Goal: Transaction & Acquisition: Purchase product/service

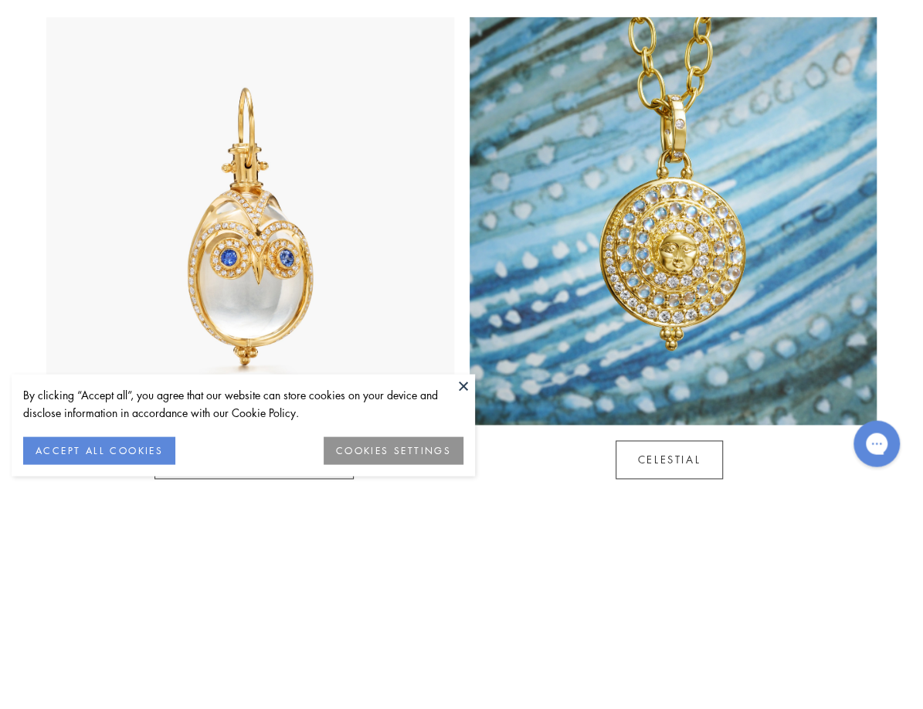
scroll to position [595, 0]
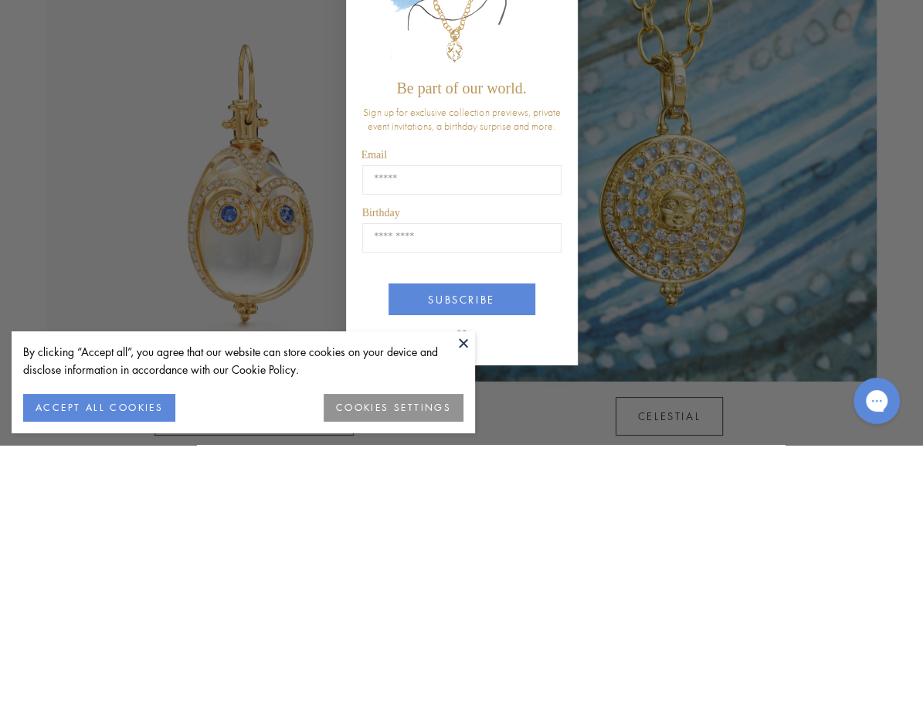
click at [468, 619] on button at bounding box center [463, 606] width 23 height 23
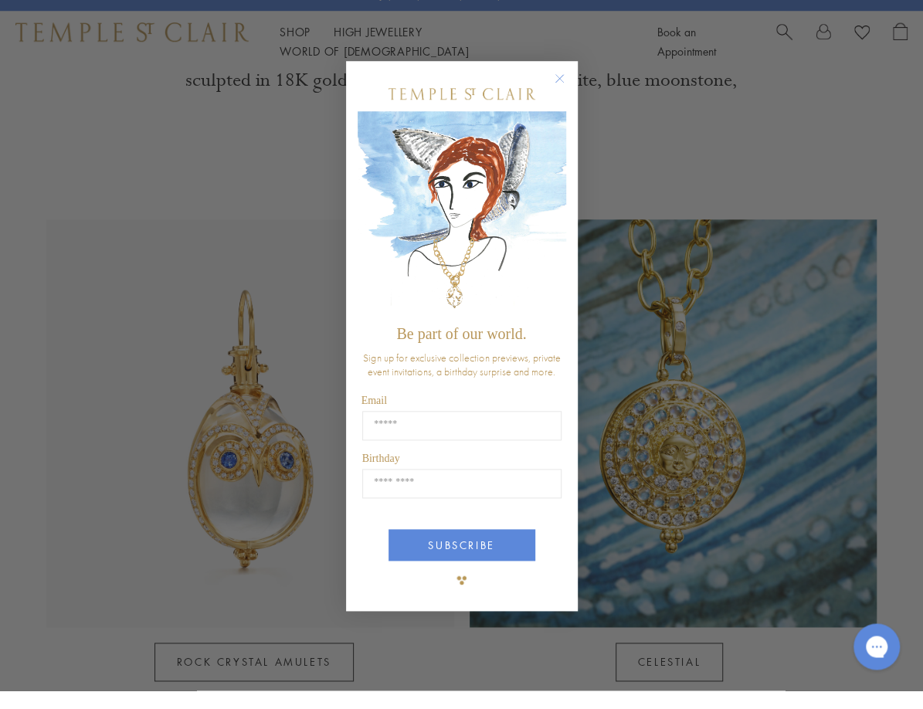
click at [564, 96] on circle "Close dialog" at bounding box center [559, 97] width 19 height 19
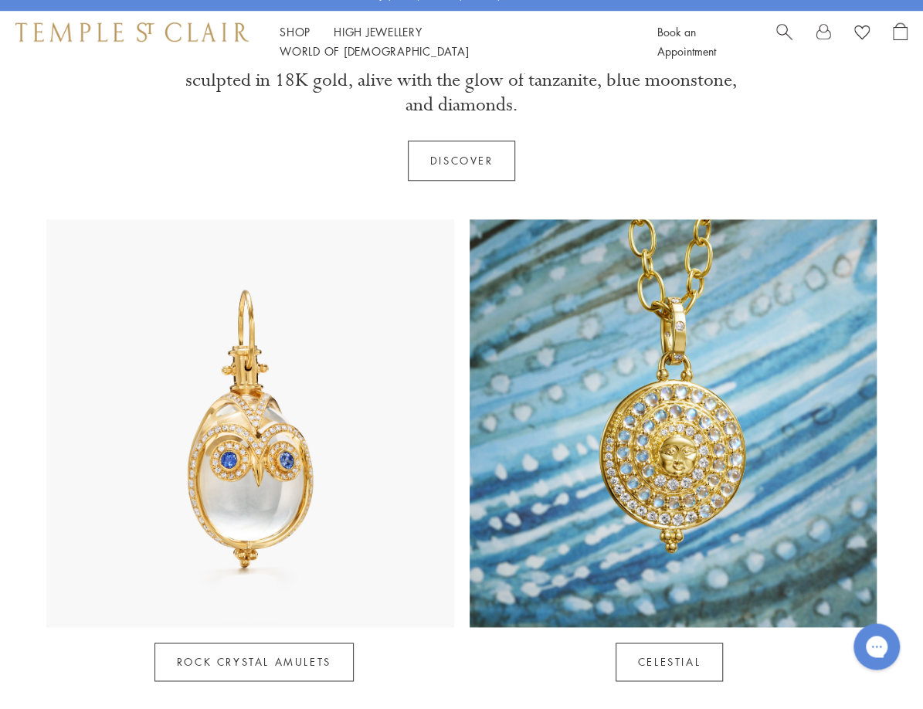
click at [297, 58] on link "Shop Shop" at bounding box center [295, 49] width 31 height 15
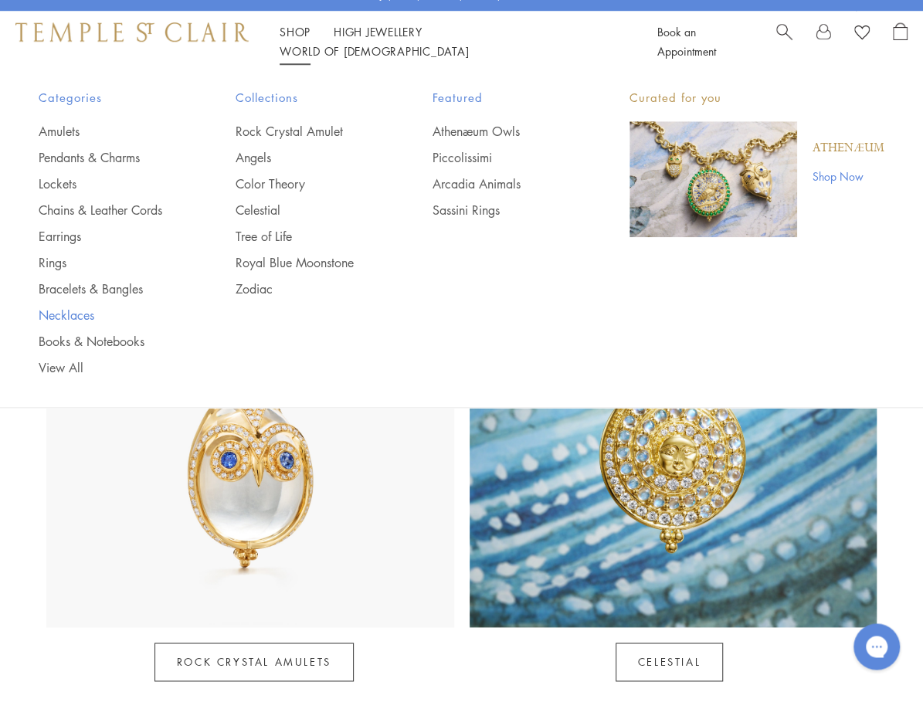
click at [54, 339] on link "Necklaces" at bounding box center [106, 333] width 135 height 17
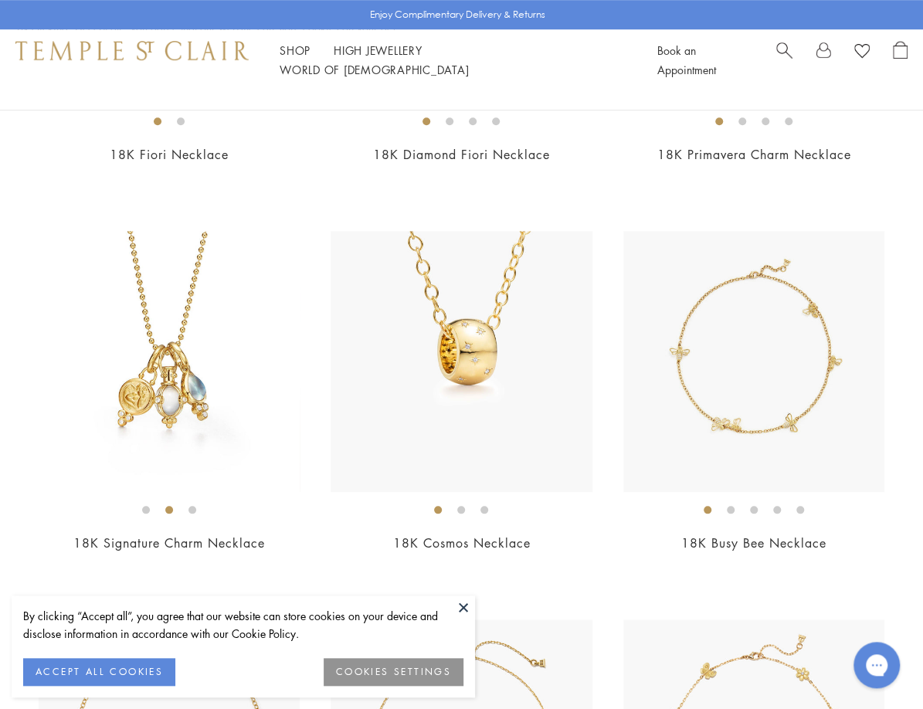
scroll to position [434, 0]
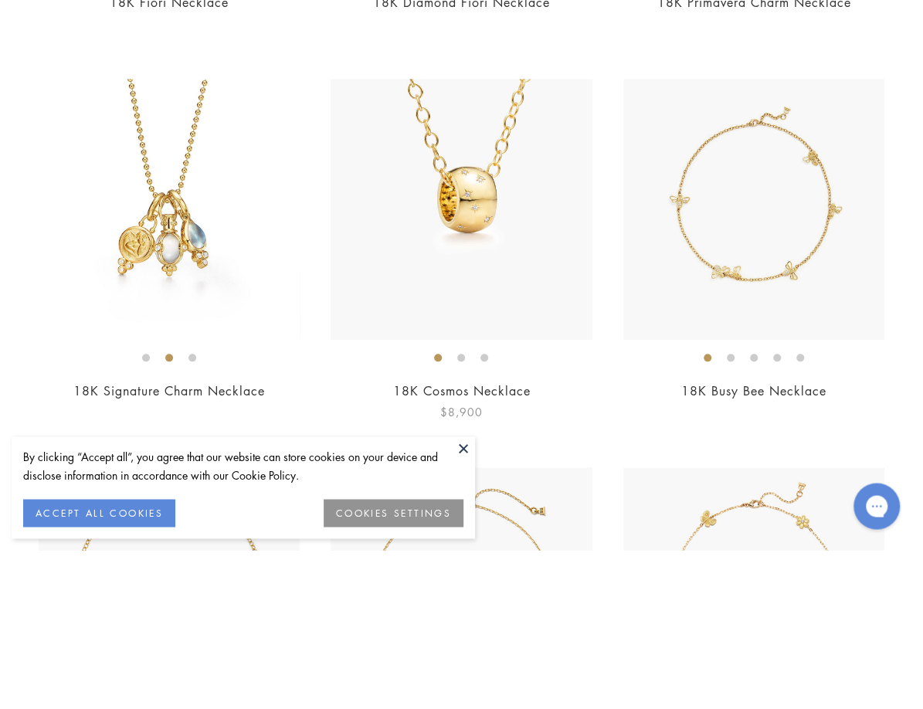
click at [475, 344] on img at bounding box center [461, 368] width 261 height 261
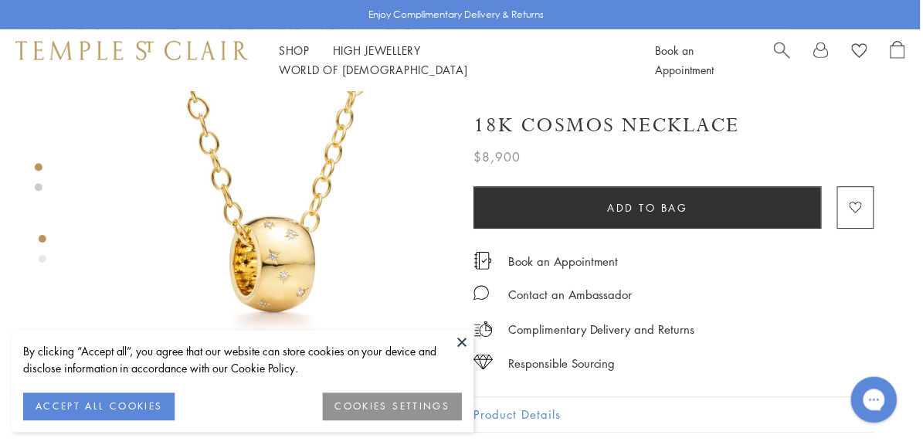
click at [297, 58] on link "Shop Shop" at bounding box center [295, 49] width 31 height 15
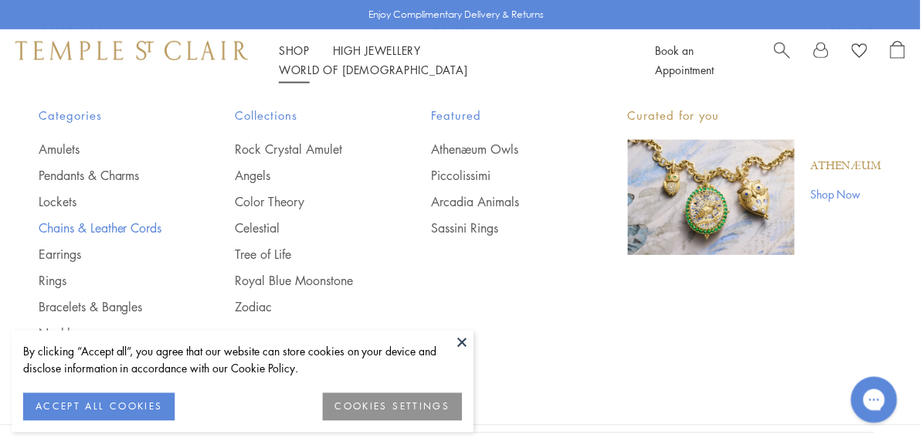
click at [69, 230] on link "Chains & Leather Cords" at bounding box center [106, 228] width 135 height 17
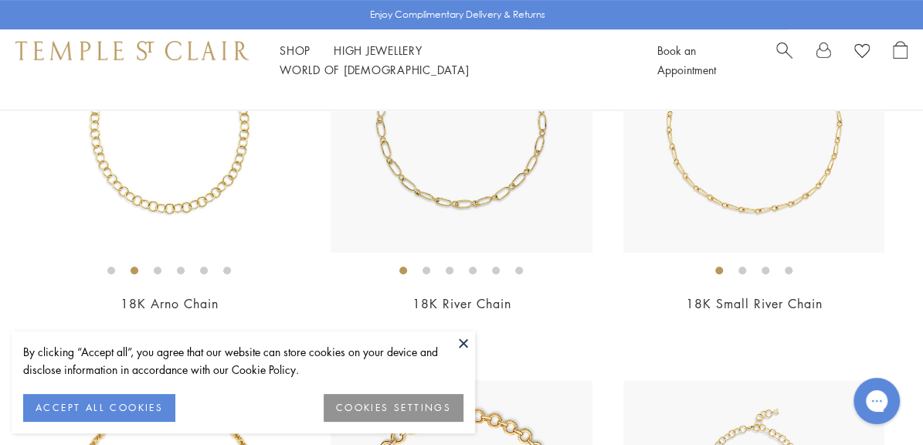
scroll to position [286, 0]
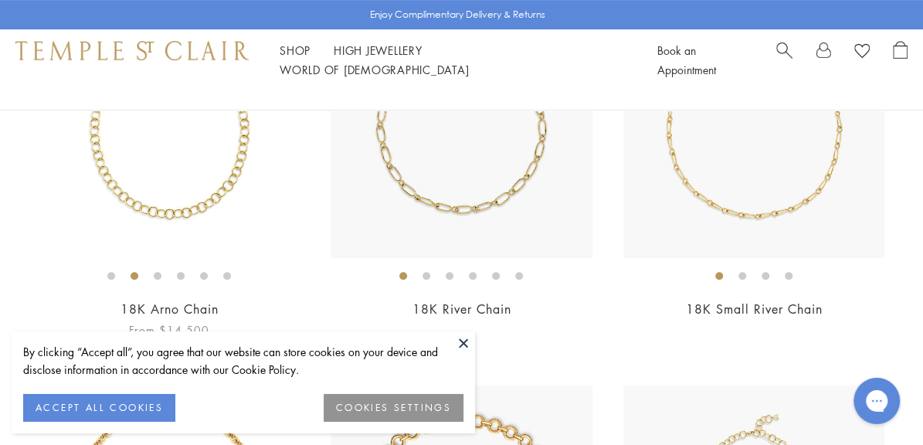
click at [124, 195] on img at bounding box center [169, 127] width 261 height 261
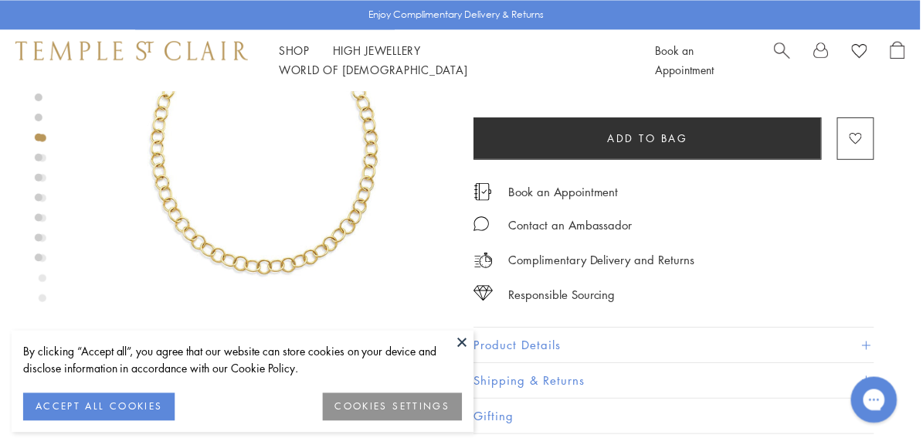
scroll to position [134, 0]
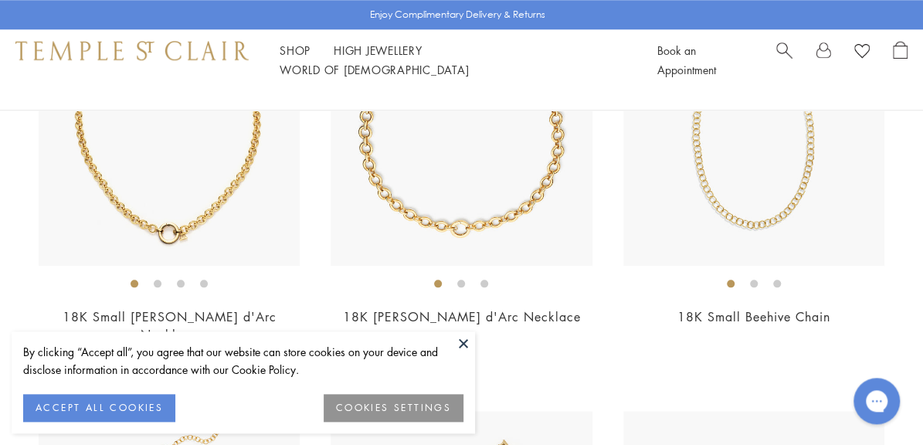
scroll to position [667, 0]
click at [756, 195] on img at bounding box center [753, 135] width 261 height 261
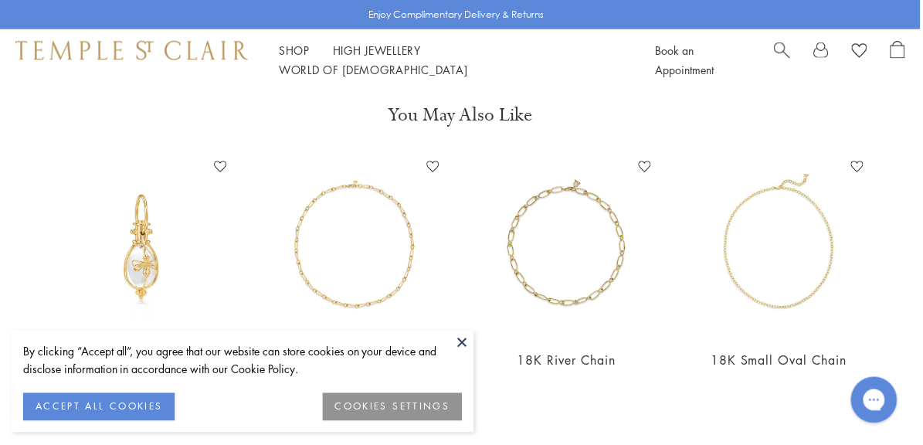
scroll to position [518, 0]
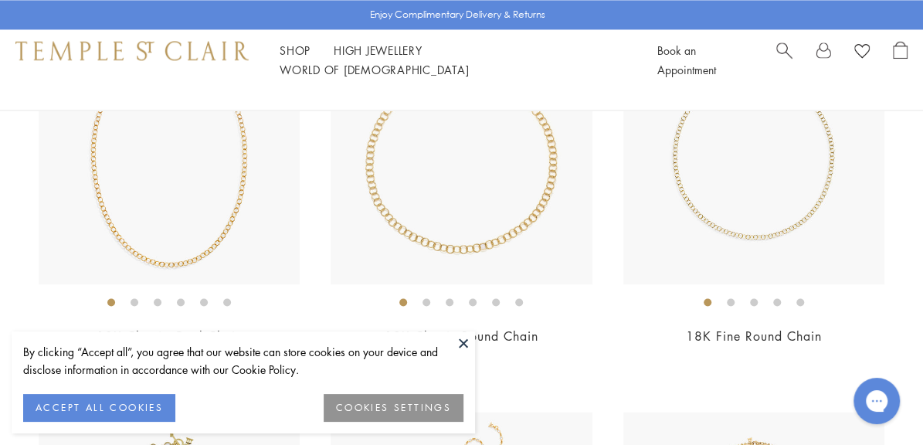
scroll to position [1054, 0]
click at [761, 187] on img at bounding box center [753, 154] width 261 height 261
click at [739, 172] on img at bounding box center [753, 154] width 261 height 261
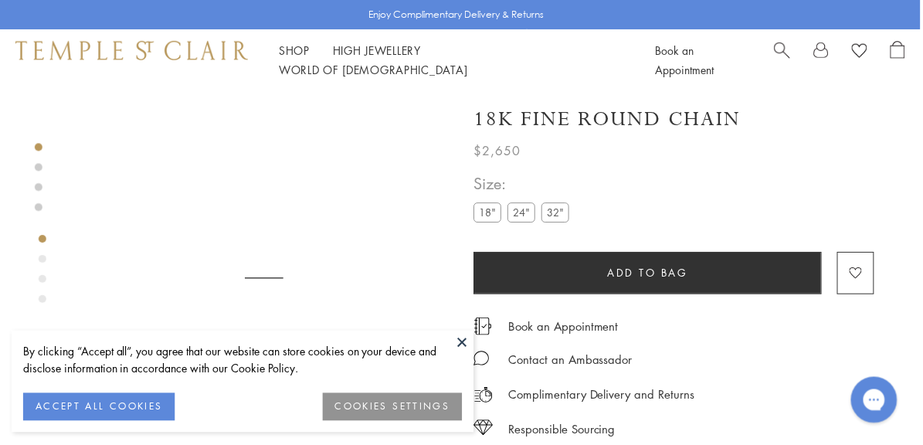
click at [470, 349] on button at bounding box center [463, 342] width 23 height 23
